Goal: Information Seeking & Learning: Stay updated

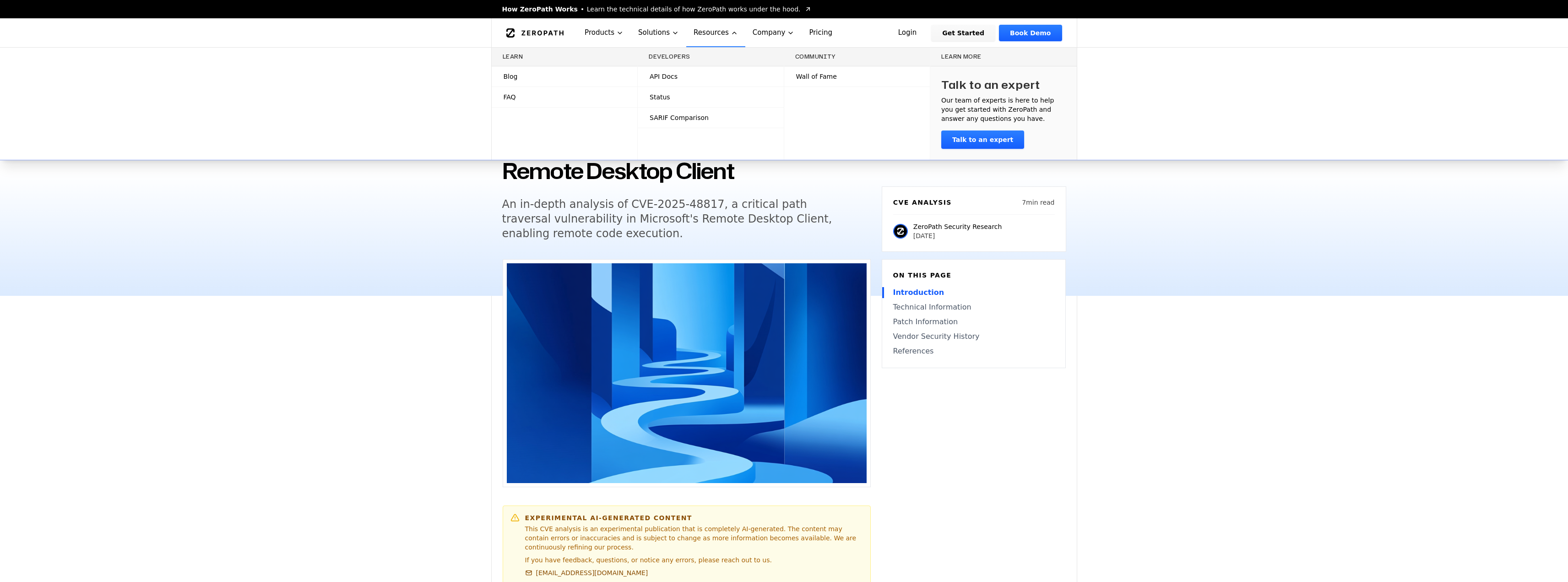
click at [512, 77] on span "Blog" at bounding box center [510, 76] width 14 height 9
